Goal: Task Accomplishment & Management: Complete application form

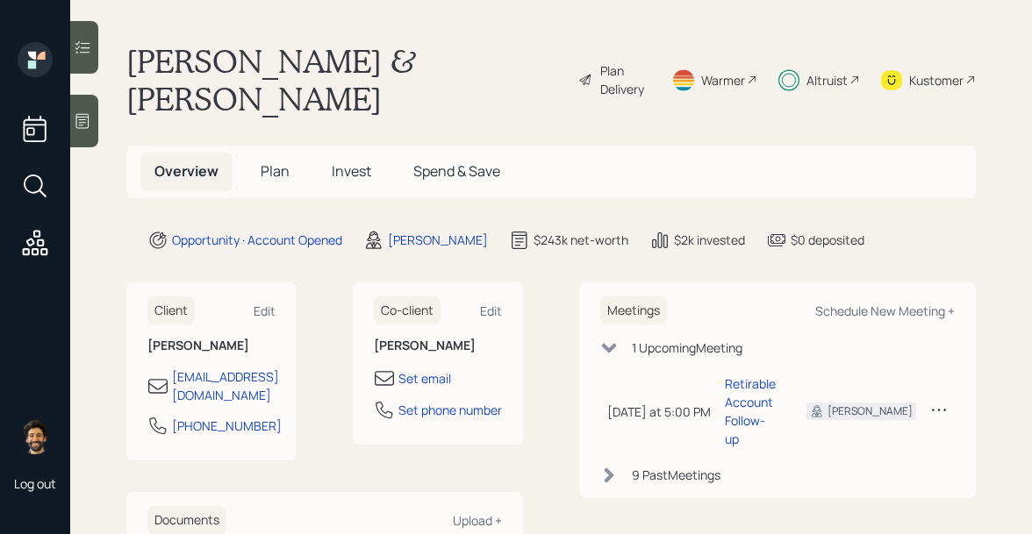
click at [839, 71] on div "Altruist" at bounding box center [826, 80] width 41 height 18
click at [348, 161] on span "Invest" at bounding box center [351, 170] width 39 height 19
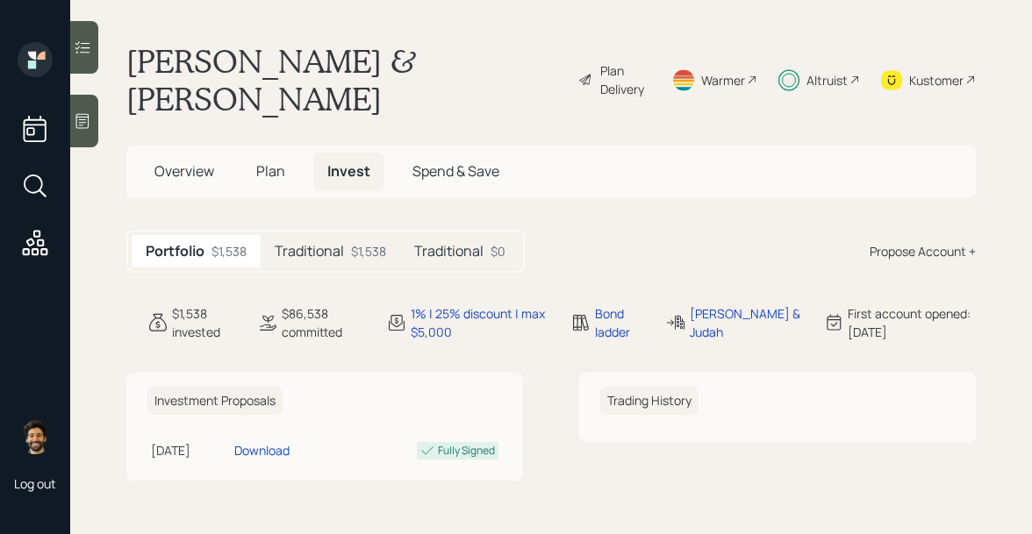
click at [376, 242] on div "$1,538" at bounding box center [368, 251] width 35 height 18
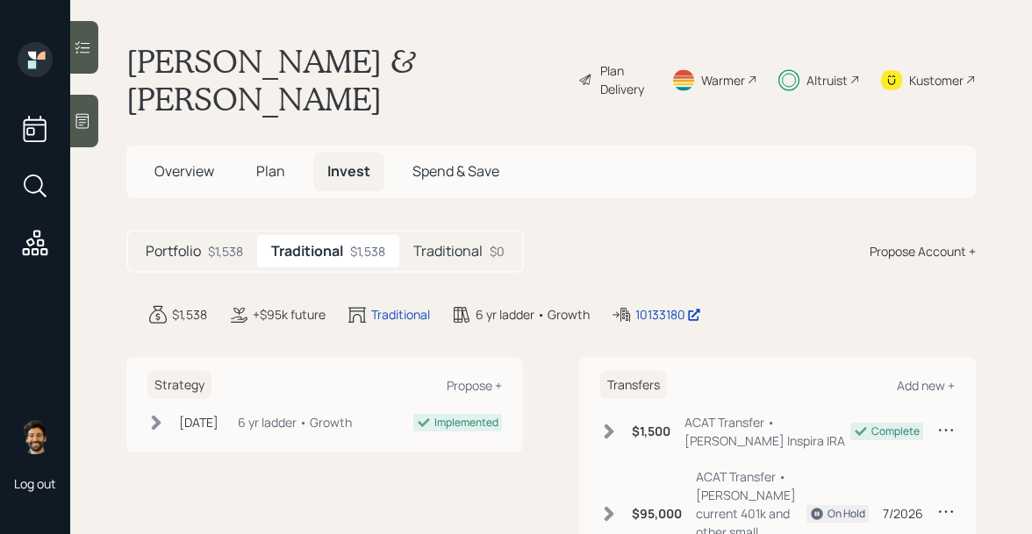
click at [436, 243] on h5 "Traditional" at bounding box center [447, 251] width 69 height 17
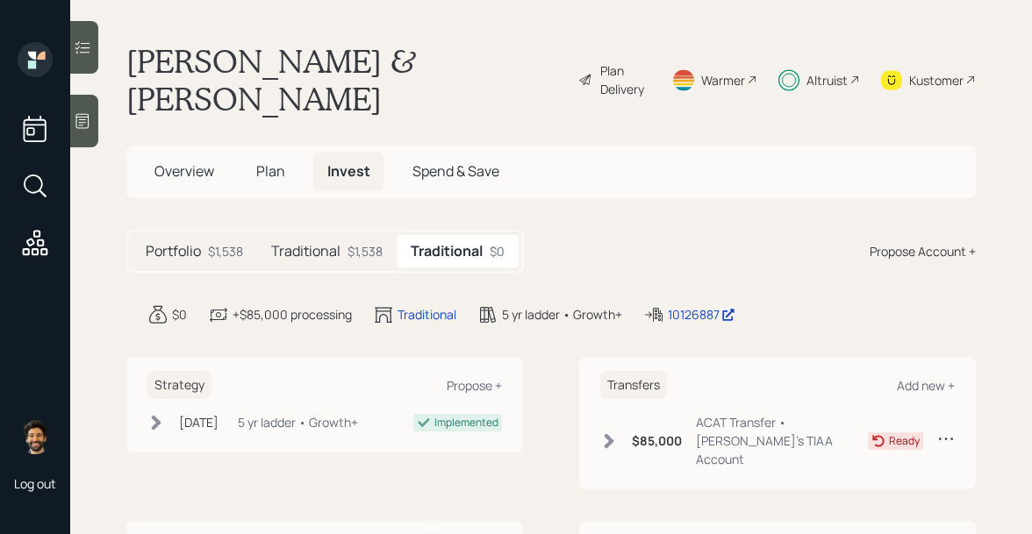
click at [268, 161] on span "Plan" at bounding box center [270, 170] width 29 height 19
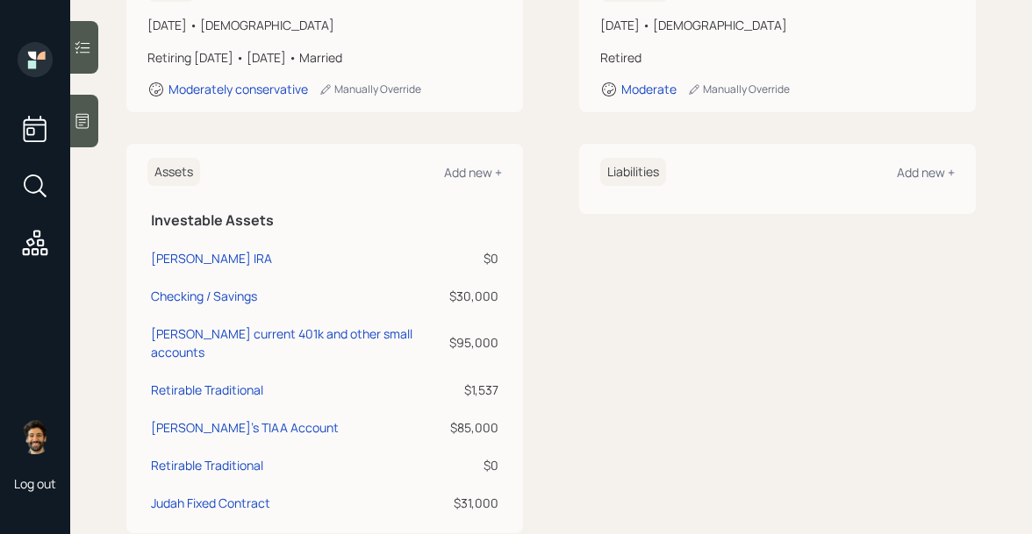
scroll to position [340, 0]
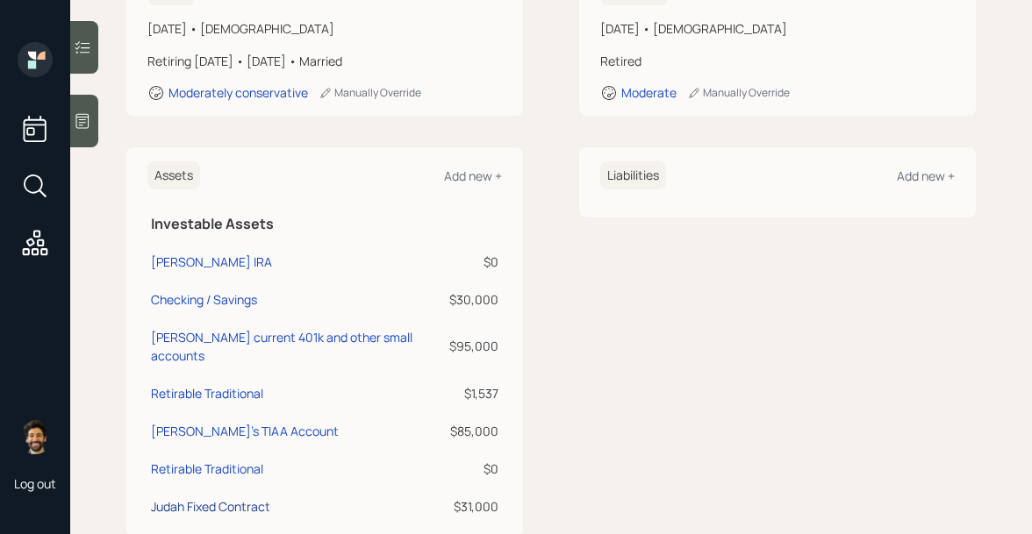
click at [229, 498] on div "Judah Fixed Contract" at bounding box center [210, 507] width 119 height 18
select select "ira"
select select "balanced"
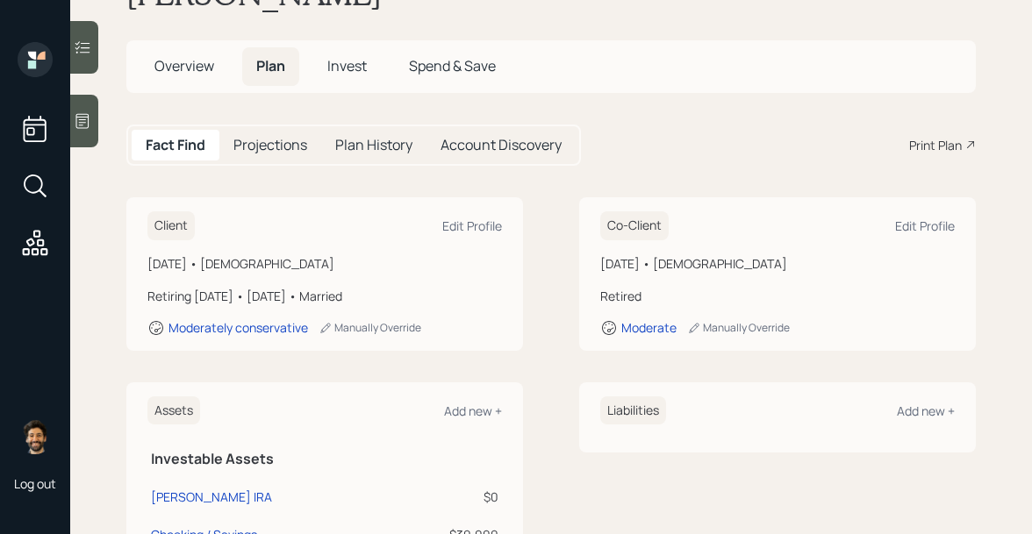
scroll to position [53, 0]
